Goal: Complete application form: Complete application form

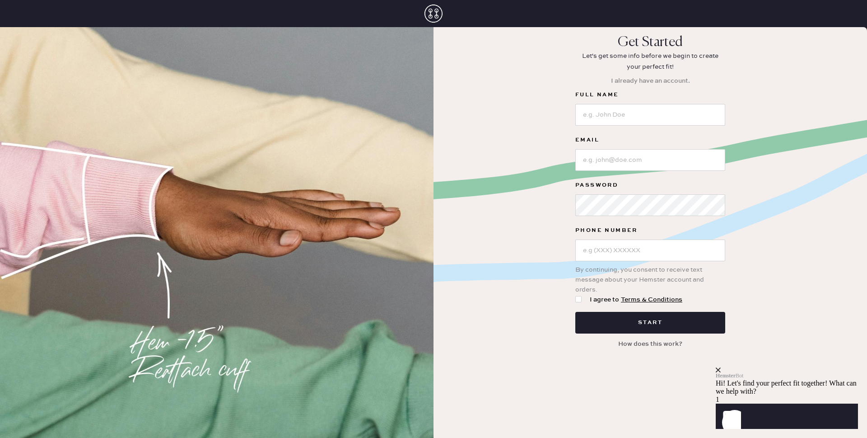
click at [633, 345] on button "How does this work?" at bounding box center [650, 343] width 75 height 17
click at [637, 115] on input at bounding box center [651, 115] width 150 height 22
type input "[PERSON_NAME]"
type input "[EMAIL_ADDRESS][DOMAIN_NAME]"
type input "[PHONE_NUMBER]"
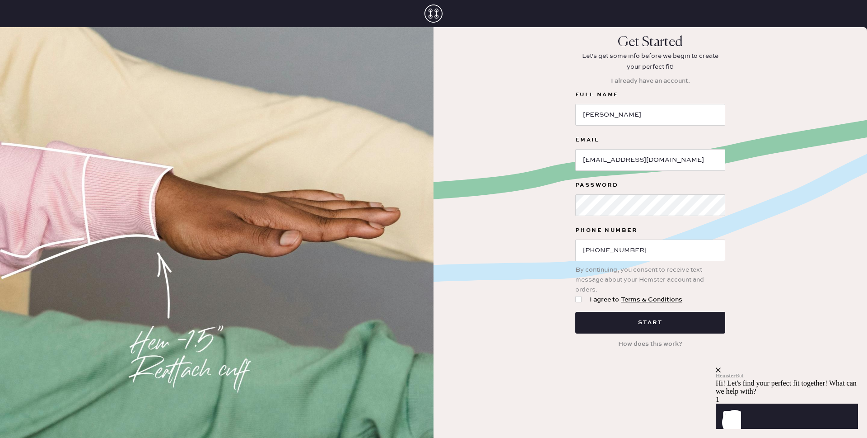
click at [582, 301] on div at bounding box center [581, 300] width 10 height 10
click at [576, 295] on input "I agree to Terms & Conditions" at bounding box center [576, 295] width 0 height 0
checkbox input "true"
click at [611, 321] on button "Start" at bounding box center [651, 323] width 150 height 22
